Goal: Task Accomplishment & Management: Manage account settings

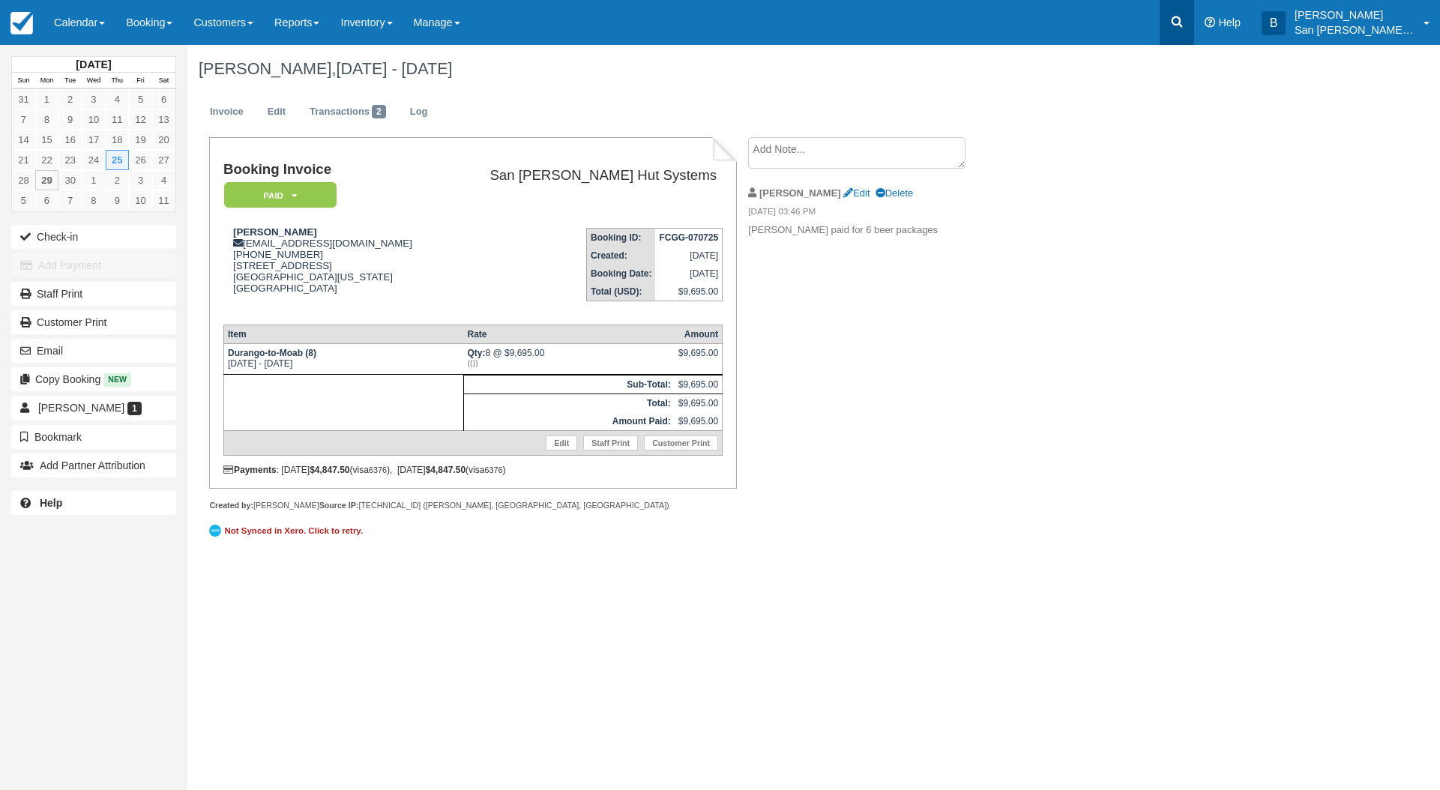
click at [1183, 25] on icon at bounding box center [1177, 21] width 11 height 11
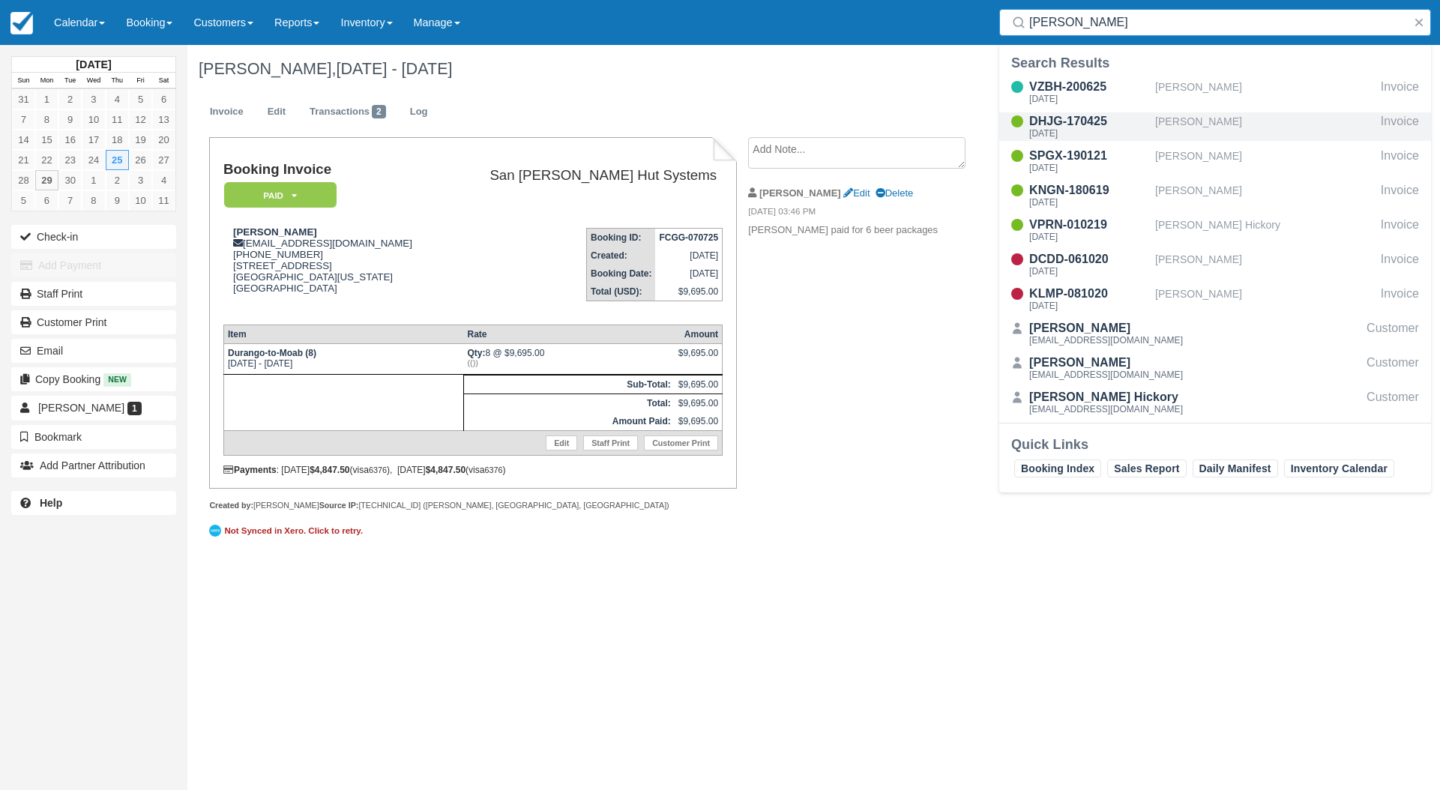
type input "endre"
click at [1054, 124] on div "DHJG-170425" at bounding box center [1089, 121] width 120 height 18
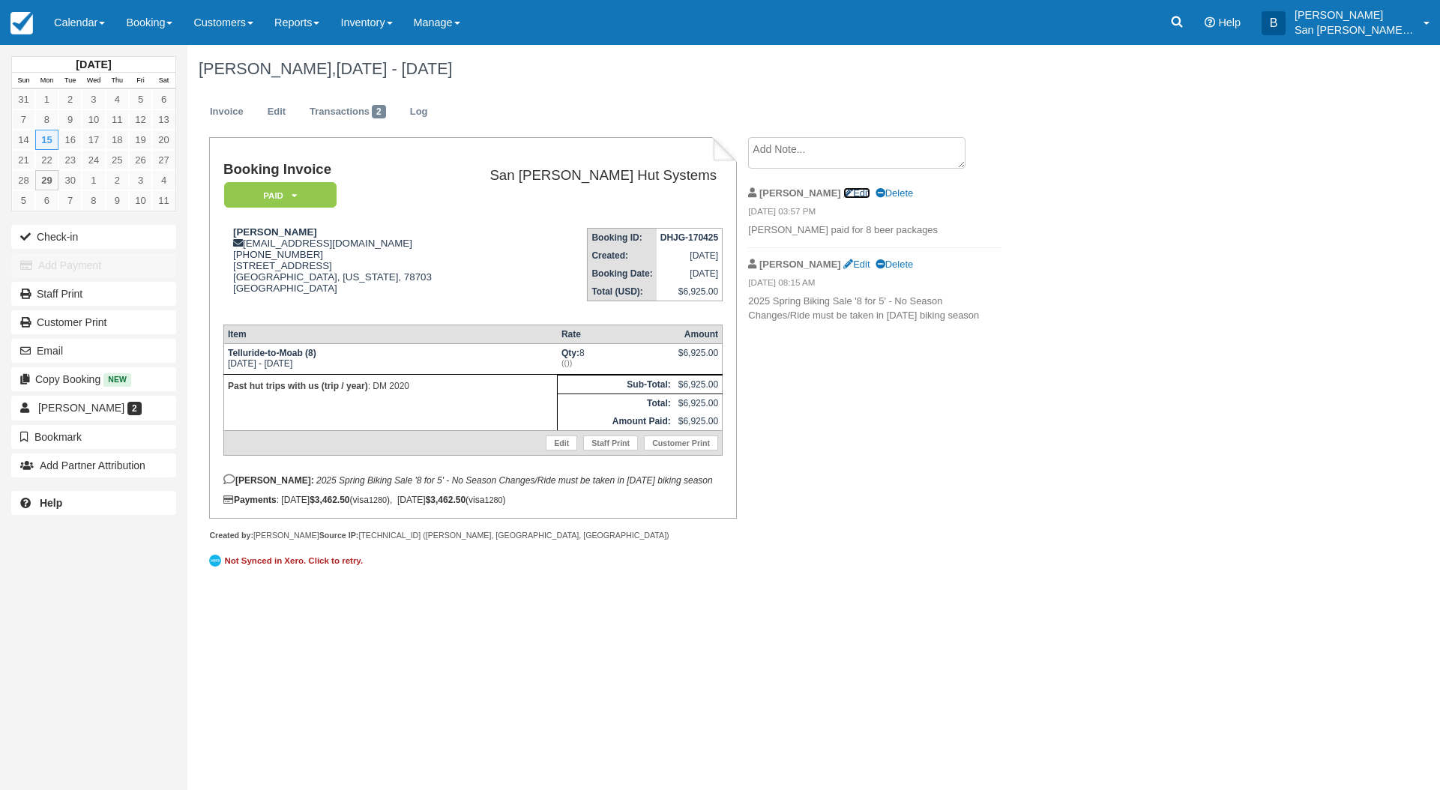
click at [843, 190] on link "Edit" at bounding box center [856, 192] width 26 height 11
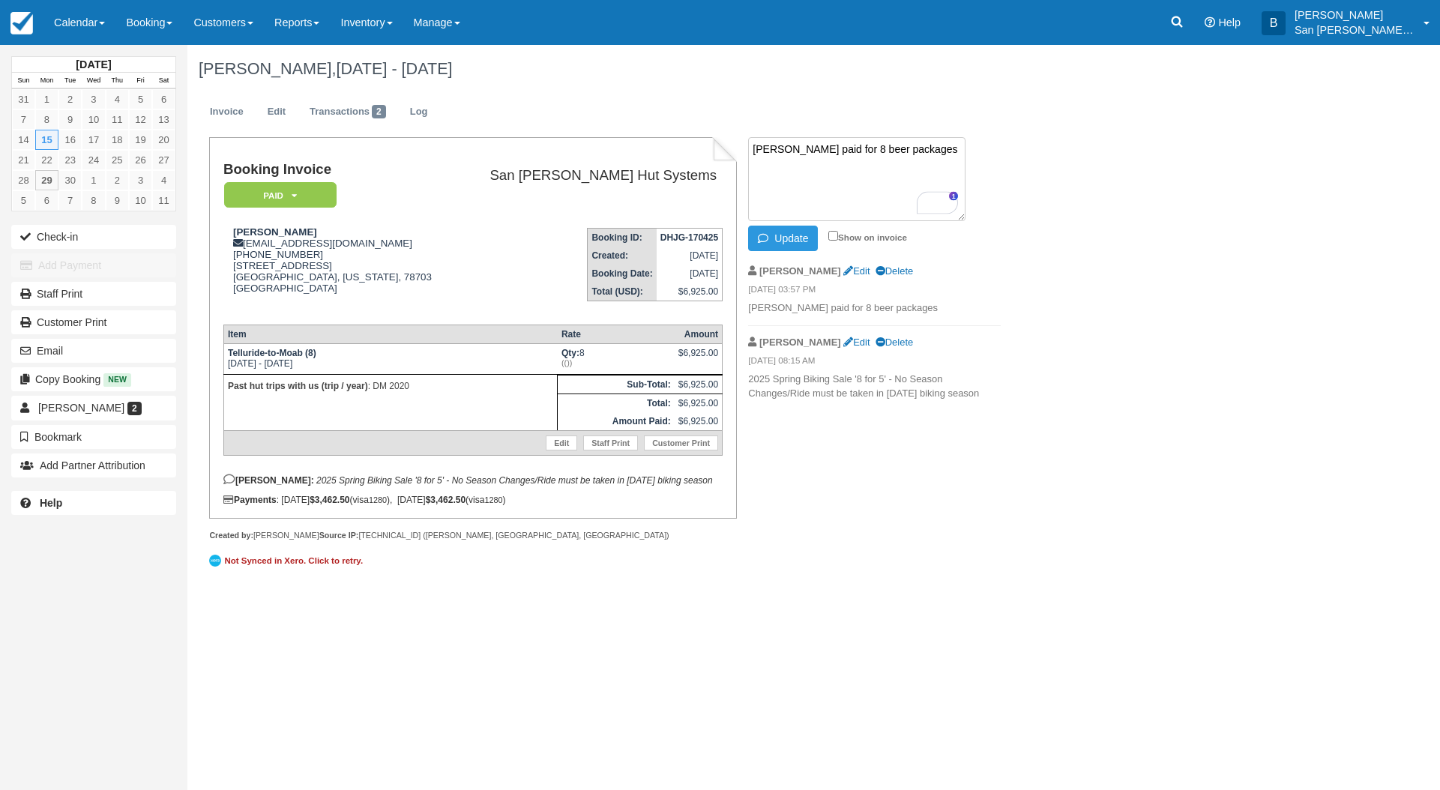
drag, startPoint x: 869, startPoint y: 153, endPoint x: 880, endPoint y: 197, distance: 45.5
click at [877, 152] on textarea "[PERSON_NAME] paid for 8 beer packages" at bounding box center [856, 179] width 217 height 84
type textarea "[PERSON_NAME] paid for 7 beer packages"
click at [797, 241] on button "Update" at bounding box center [783, 238] width 70 height 25
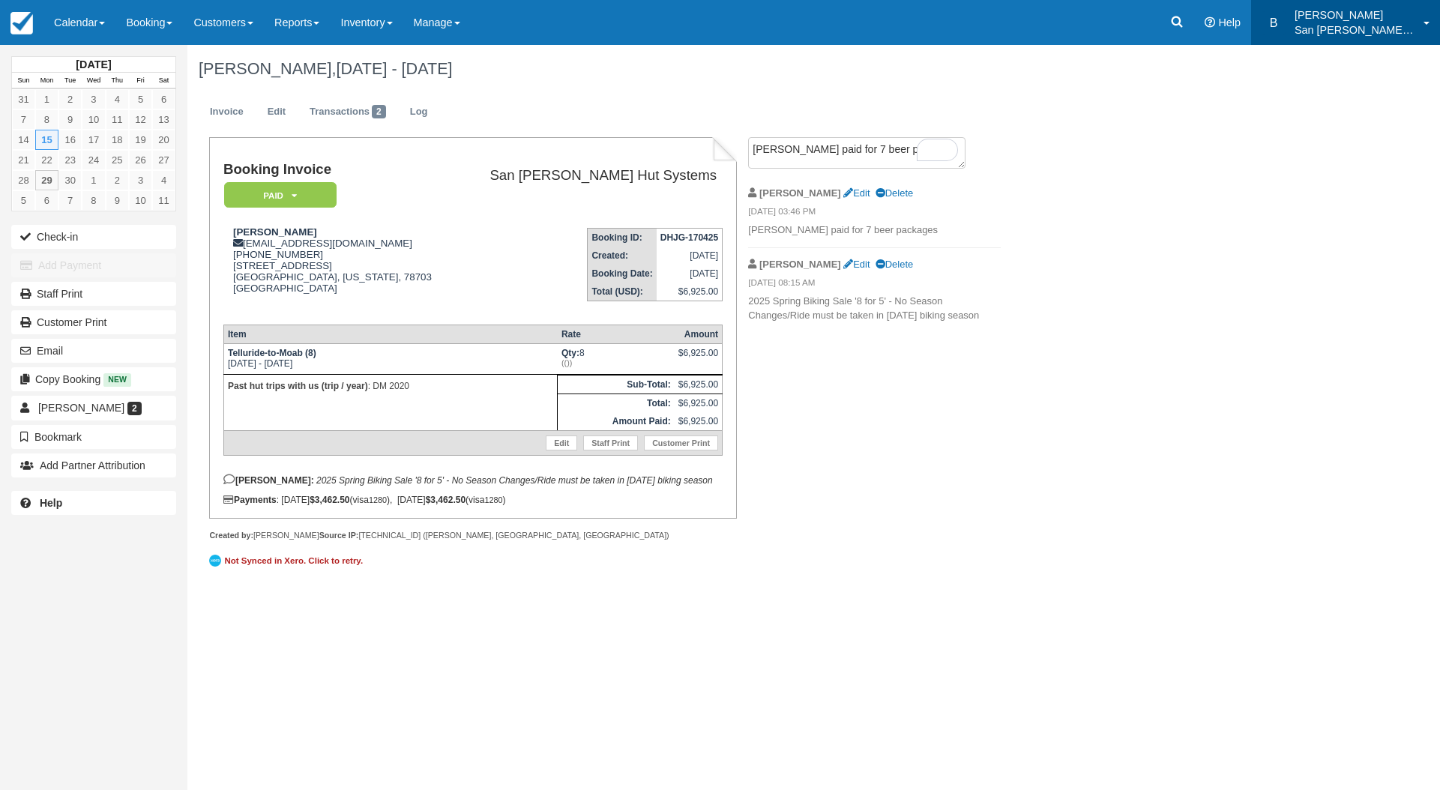
click at [1390, 28] on p "San [PERSON_NAME] Hut Systems" at bounding box center [1354, 29] width 120 height 15
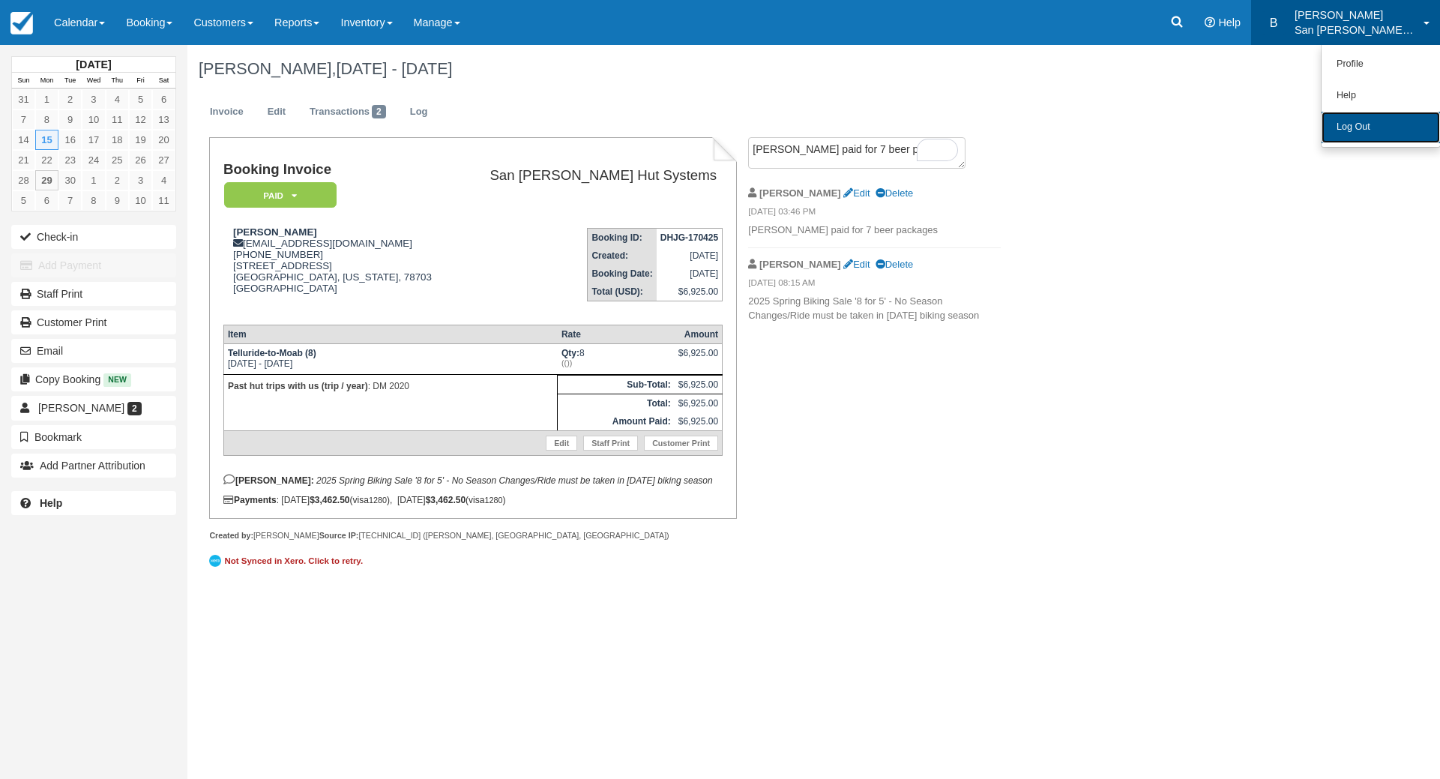
click at [1366, 124] on link "Log Out" at bounding box center [1380, 127] width 118 height 31
